Goal: Task Accomplishment & Management: Manage account settings

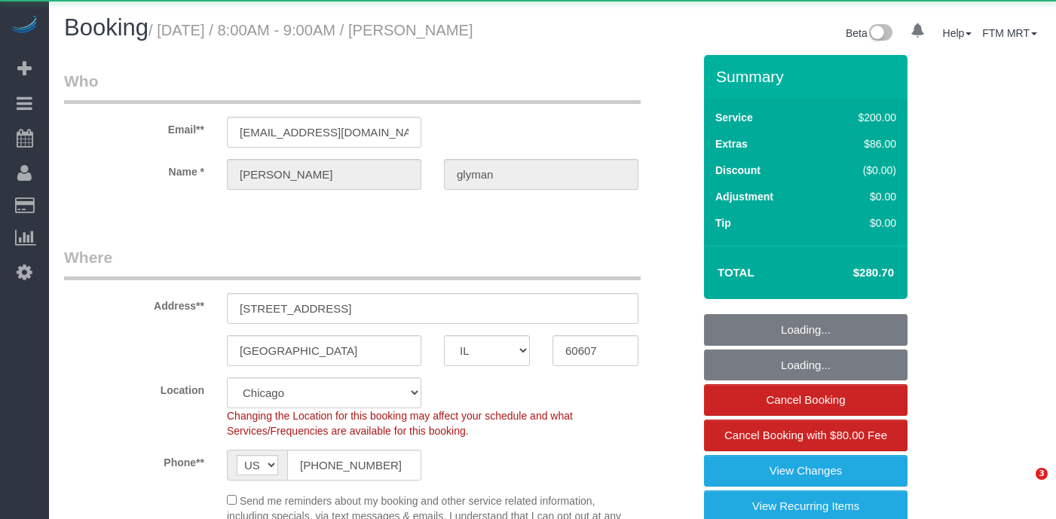
select select "IL"
select select "512"
select select "2"
select select "7"
select select "object:1184"
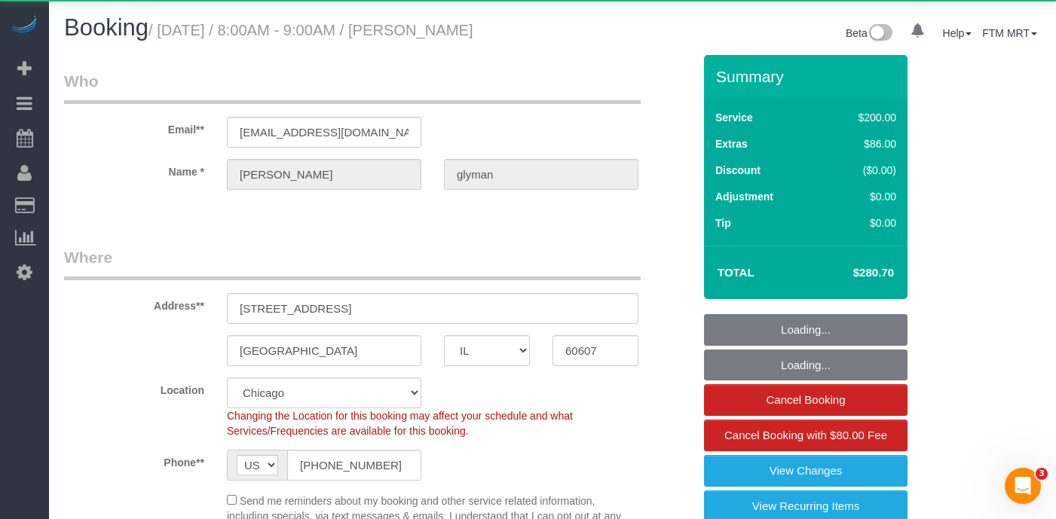
select select "2"
select select "7"
select select "number:1"
select select "number:69"
select select "number:139"
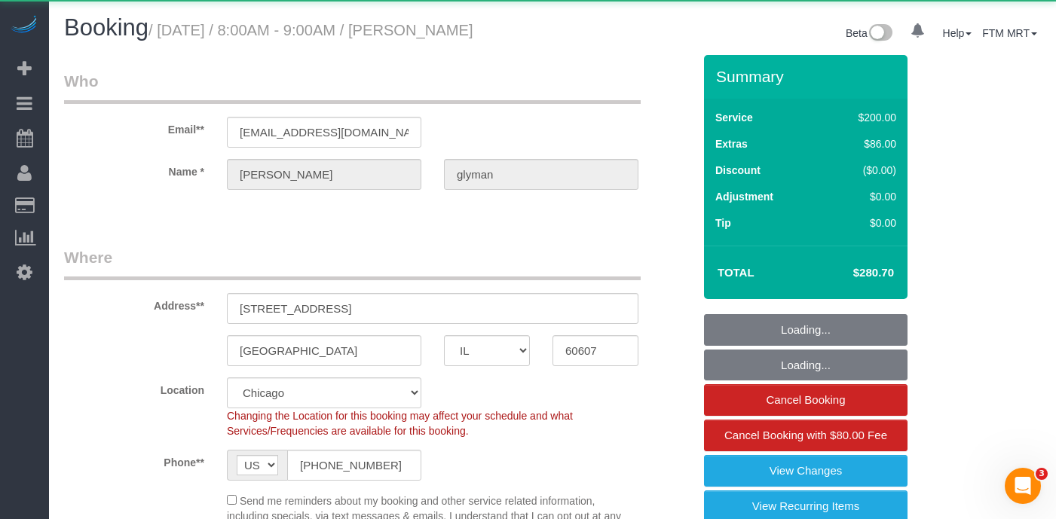
select select "number:106"
select select "spot1"
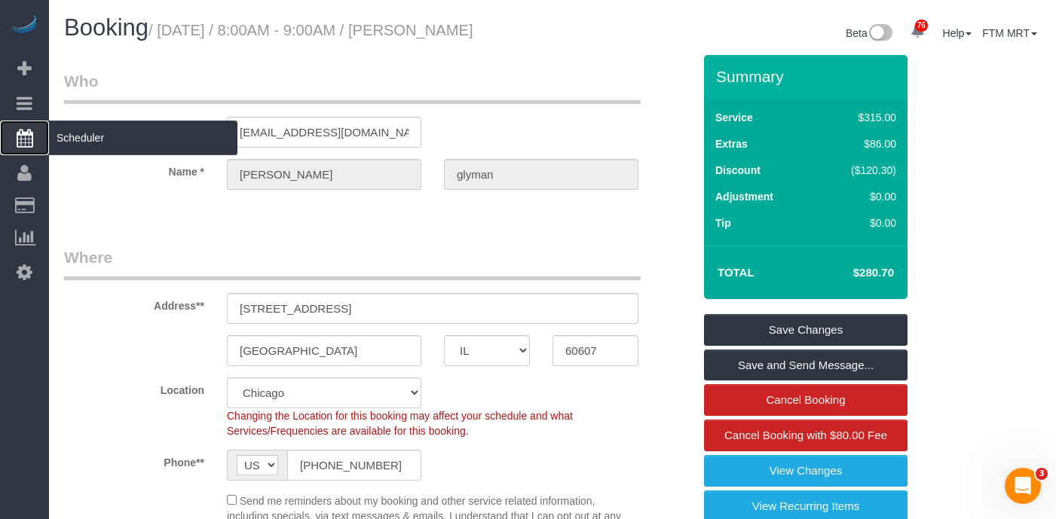
click at [95, 145] on span "Scheduler" at bounding box center [143, 138] width 188 height 35
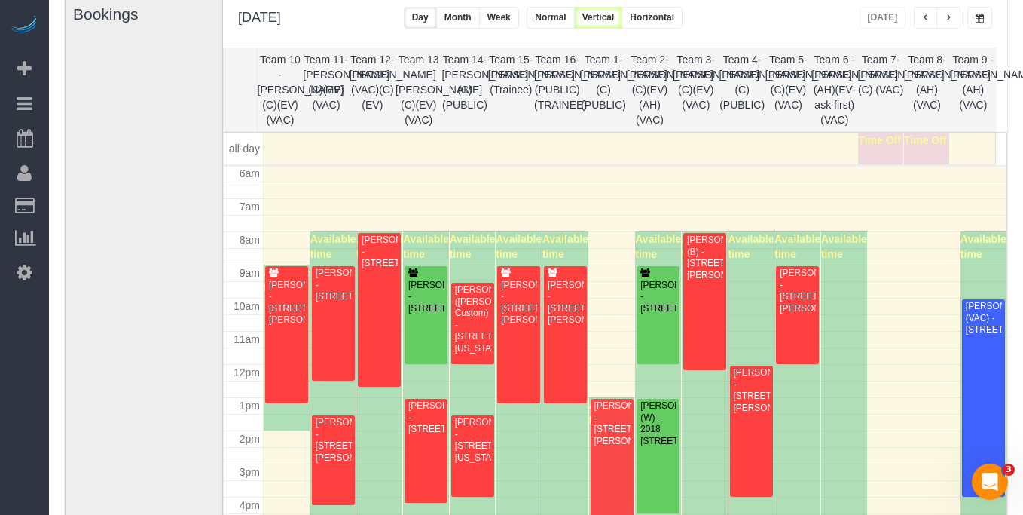
scroll to position [270, 0]
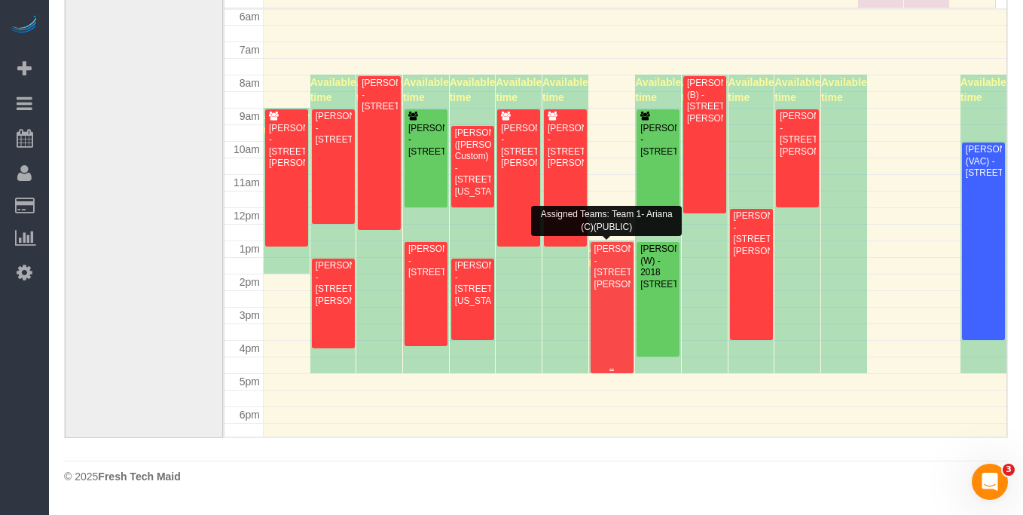
click at [606, 290] on div "[PERSON_NAME] - [STREET_ADDRESS][PERSON_NAME]" at bounding box center [612, 266] width 37 height 47
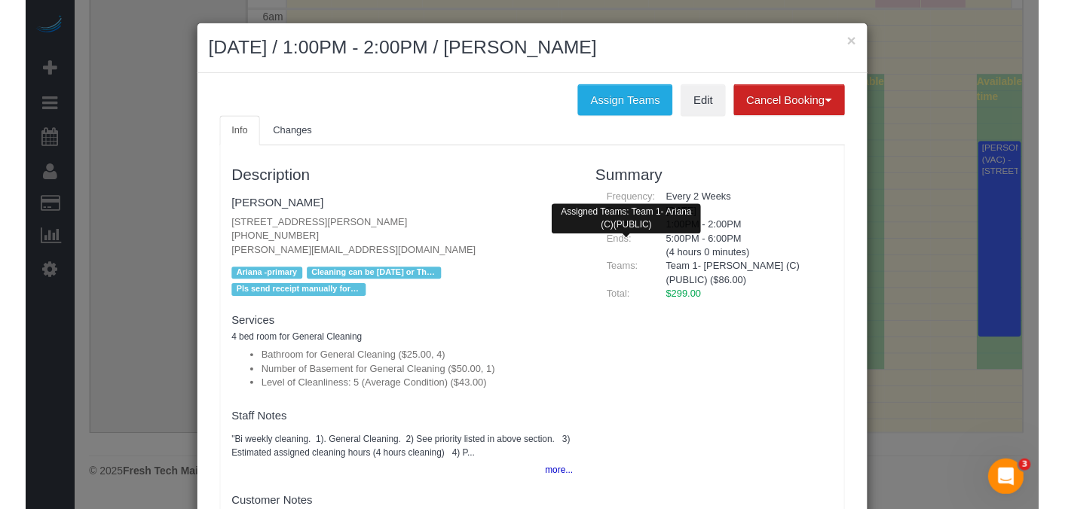
scroll to position [259, 0]
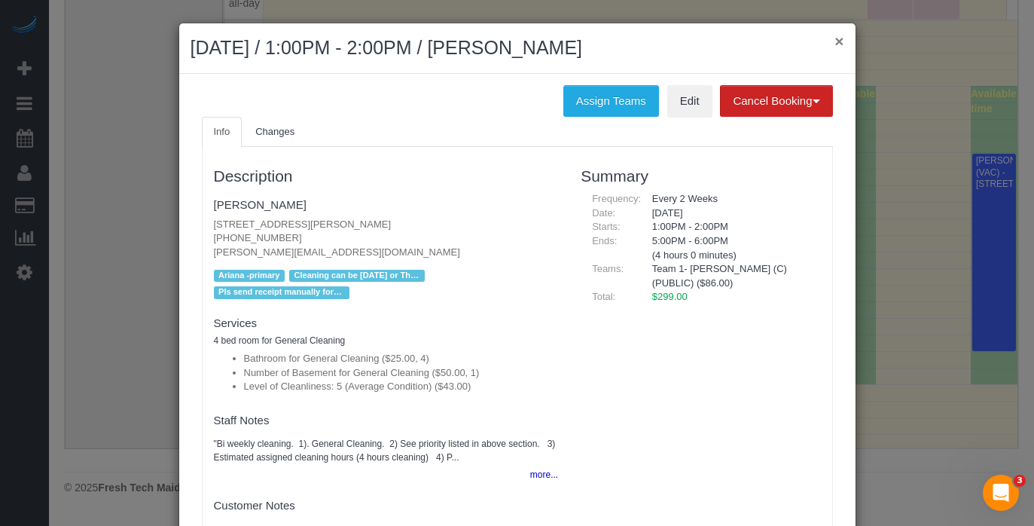
click at [835, 42] on button "×" at bounding box center [839, 41] width 9 height 16
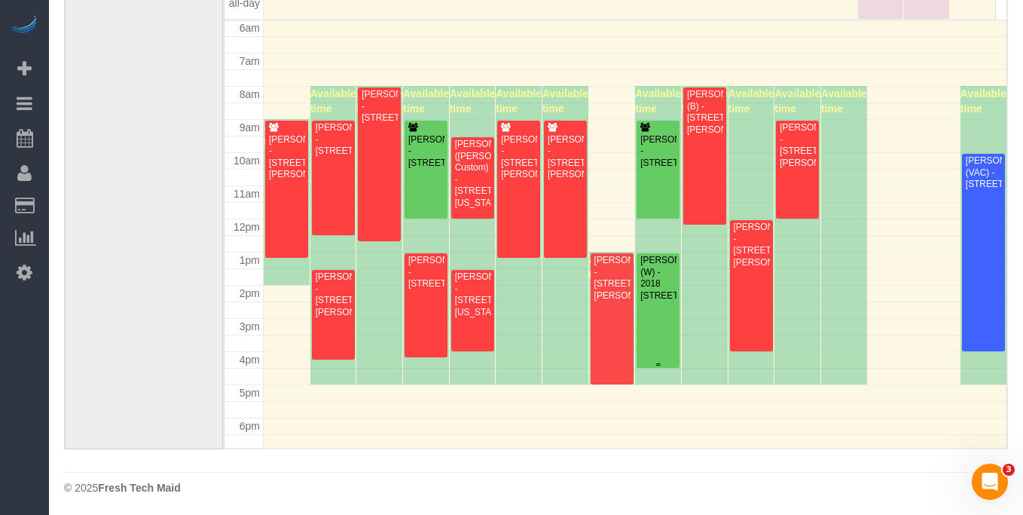
click at [640, 289] on div "[PERSON_NAME] (W) - 2018 [STREET_ADDRESS]" at bounding box center [658, 278] width 37 height 47
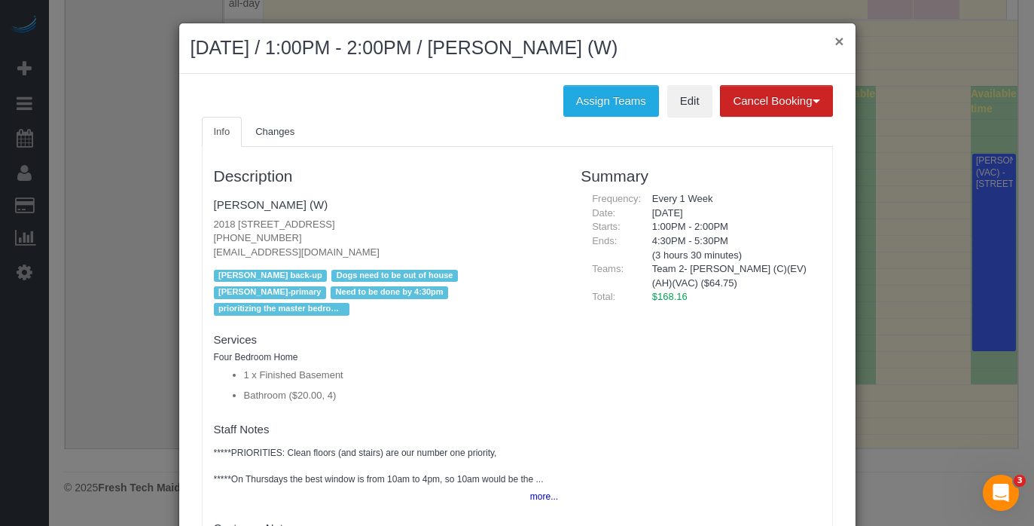
click at [837, 44] on button "×" at bounding box center [839, 41] width 9 height 16
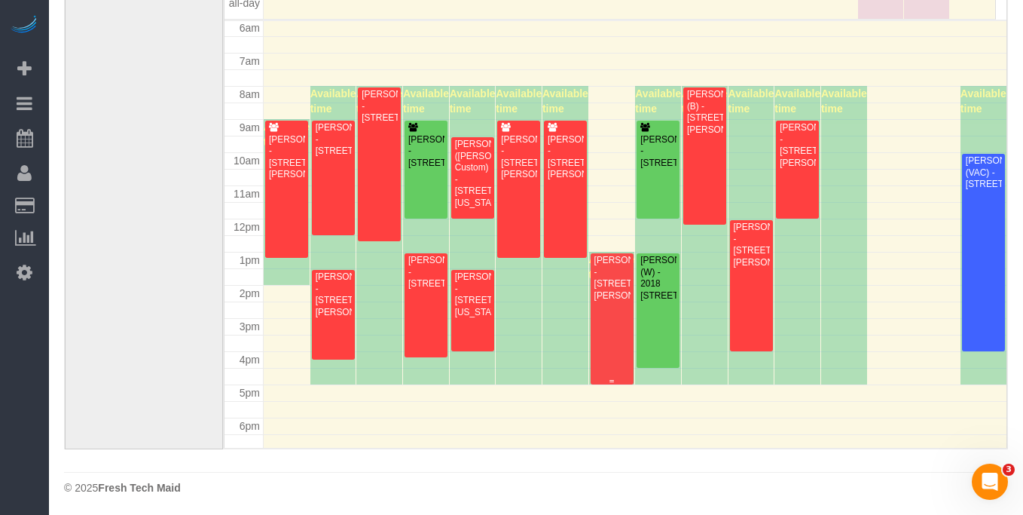
click at [619, 295] on div "[PERSON_NAME] - [STREET_ADDRESS][PERSON_NAME]" at bounding box center [612, 278] width 37 height 47
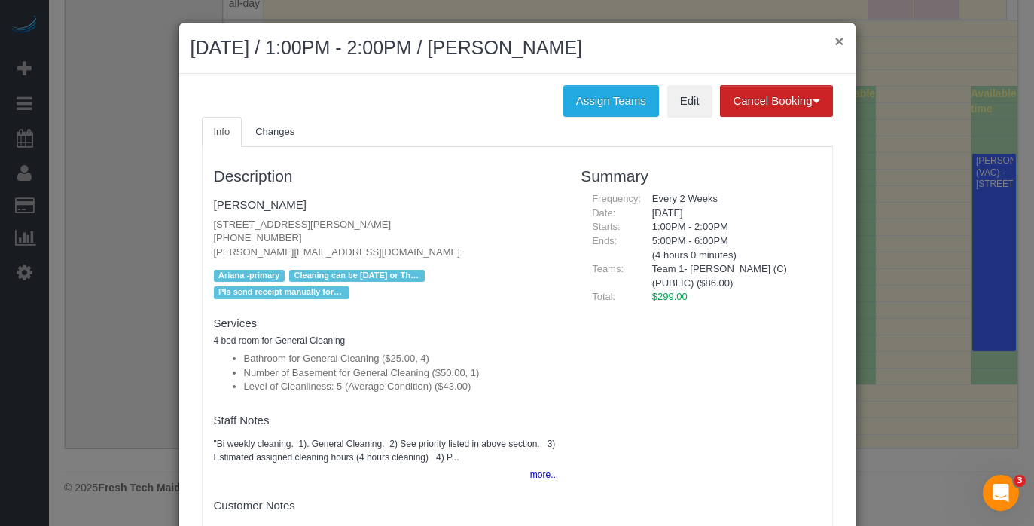
click at [835, 44] on button "×" at bounding box center [839, 41] width 9 height 16
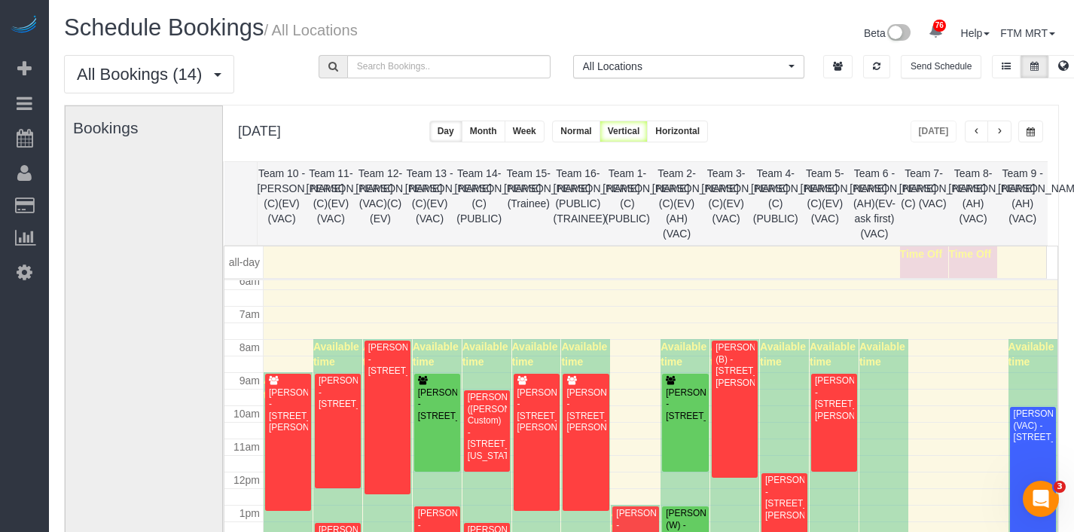
scroll to position [222, 0]
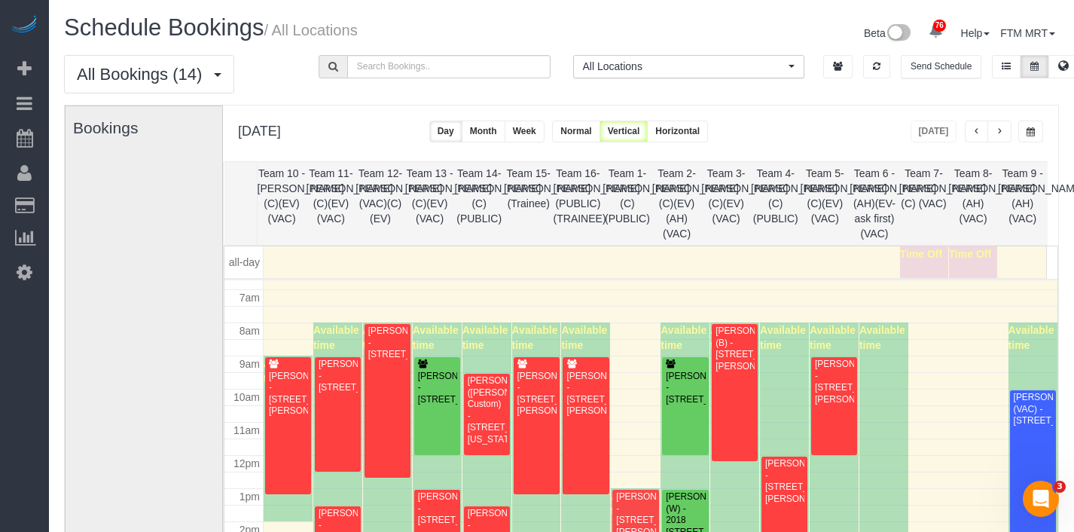
click at [1006, 132] on button "button" at bounding box center [1000, 132] width 24 height 22
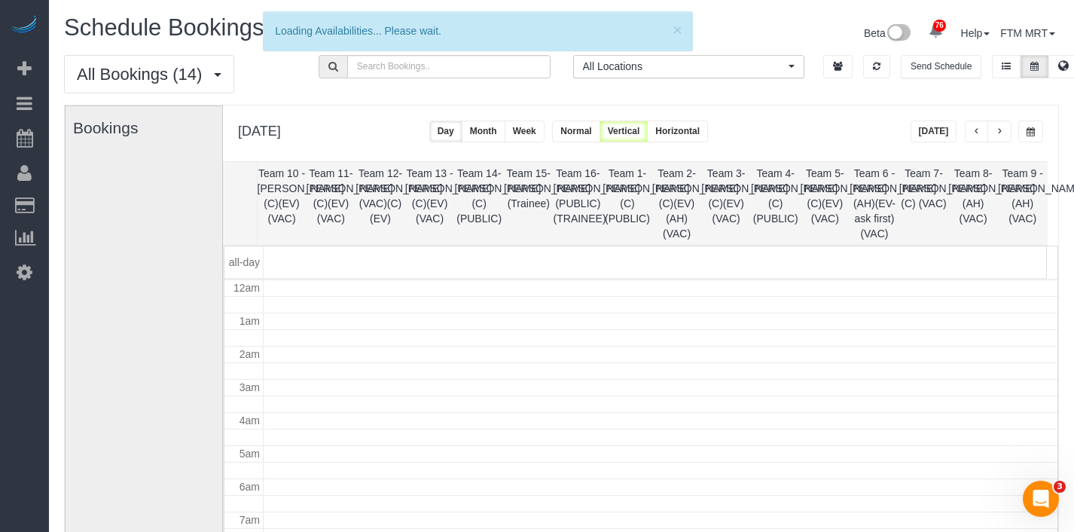
scroll to position [200, 0]
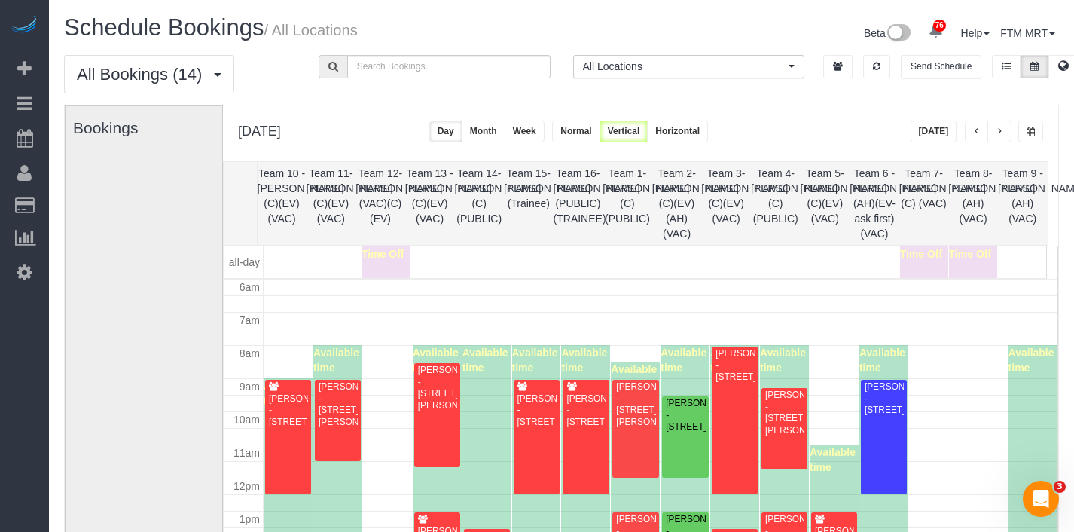
click at [1005, 132] on button "button" at bounding box center [1000, 132] width 24 height 22
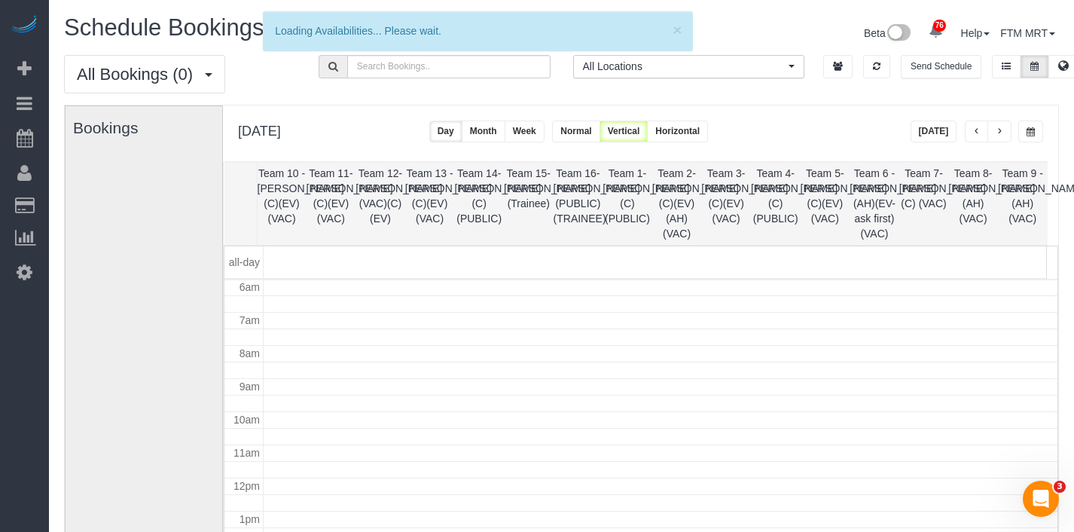
click at [1005, 132] on button "button" at bounding box center [1000, 132] width 24 height 22
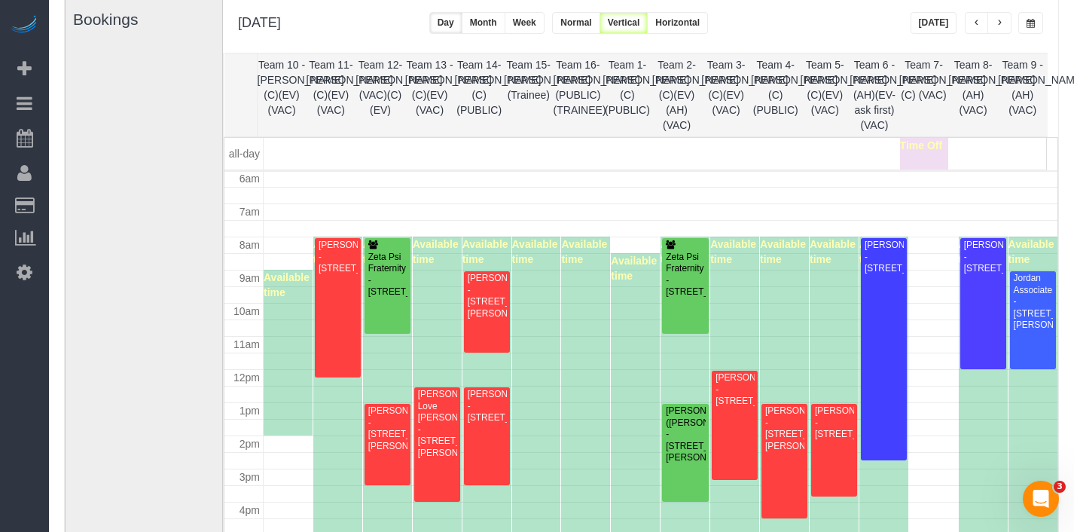
scroll to position [92, 0]
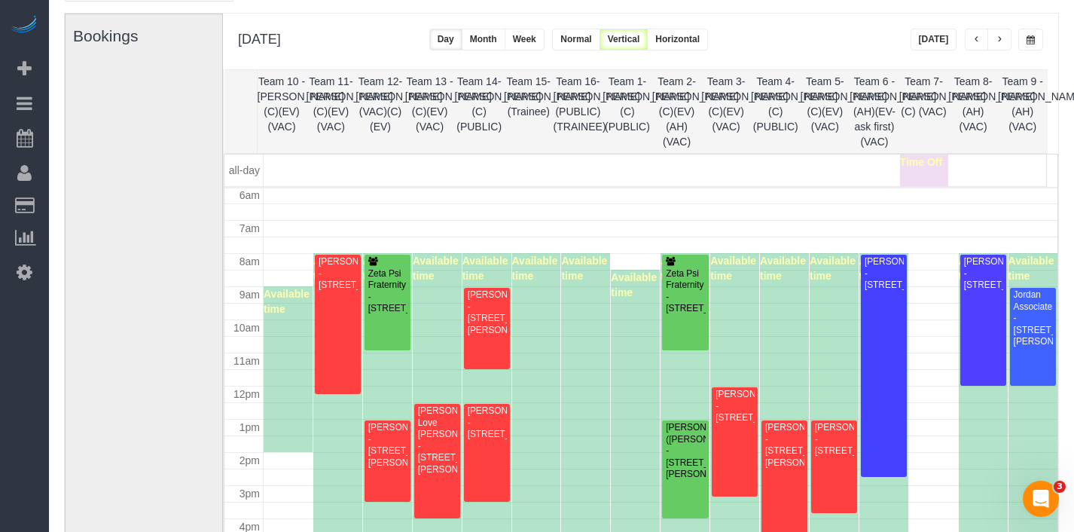
click at [998, 41] on span "button" at bounding box center [1000, 39] width 8 height 9
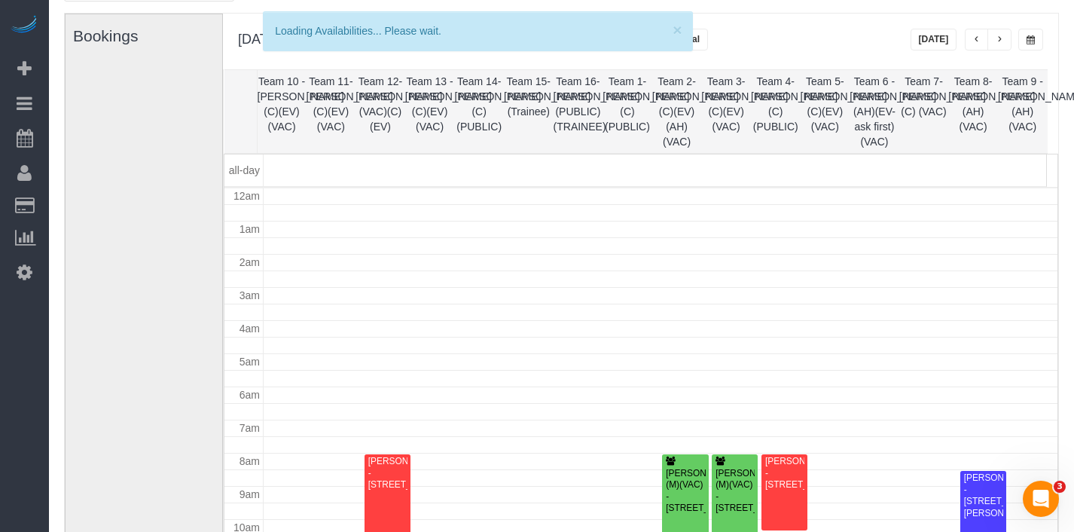
scroll to position [200, 0]
